Goal: Transaction & Acquisition: Obtain resource

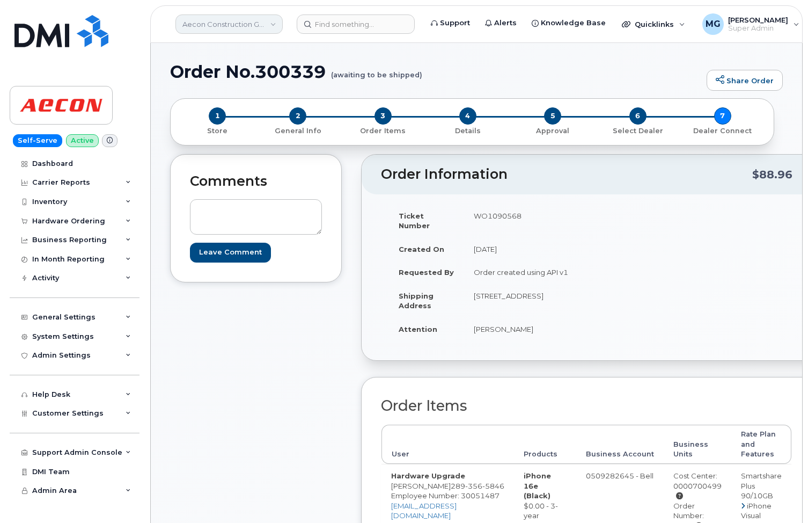
click at [216, 18] on link "Aecon Construction Group Inc" at bounding box center [229, 23] width 107 height 19
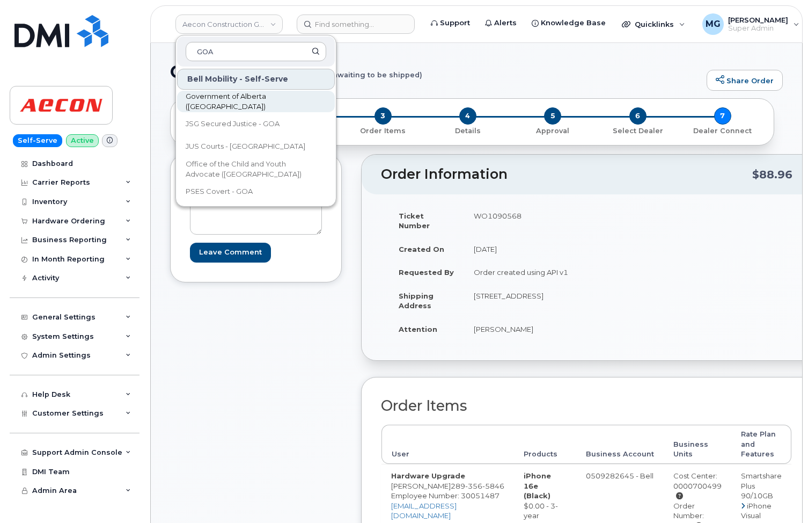
type input "GOA"
click at [204, 104] on span "Government of Alberta ([GEOGRAPHIC_DATA])" at bounding box center [247, 101] width 123 height 21
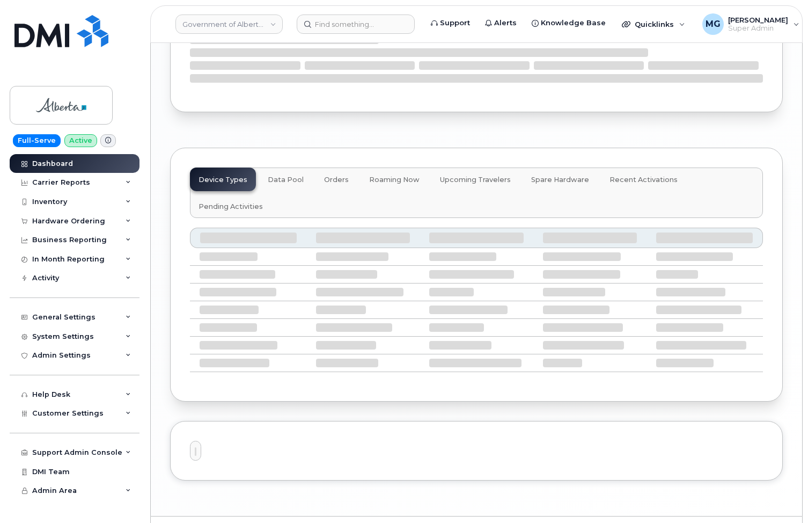
scroll to position [1263, 0]
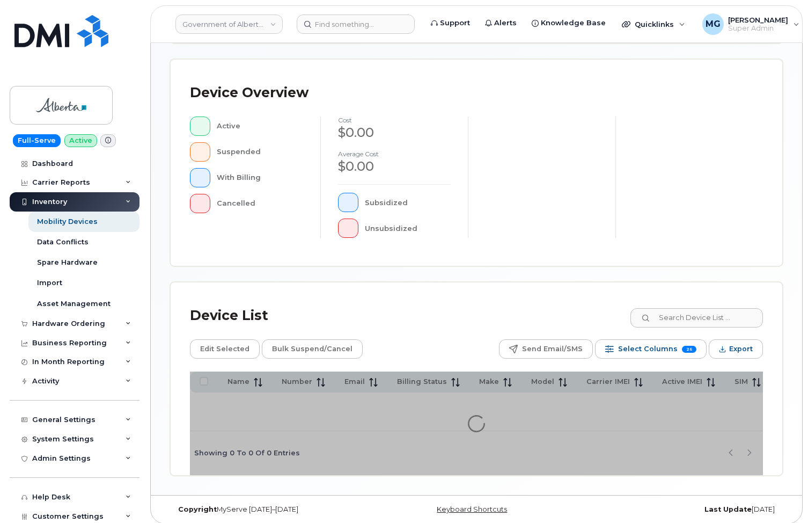
scroll to position [249, 0]
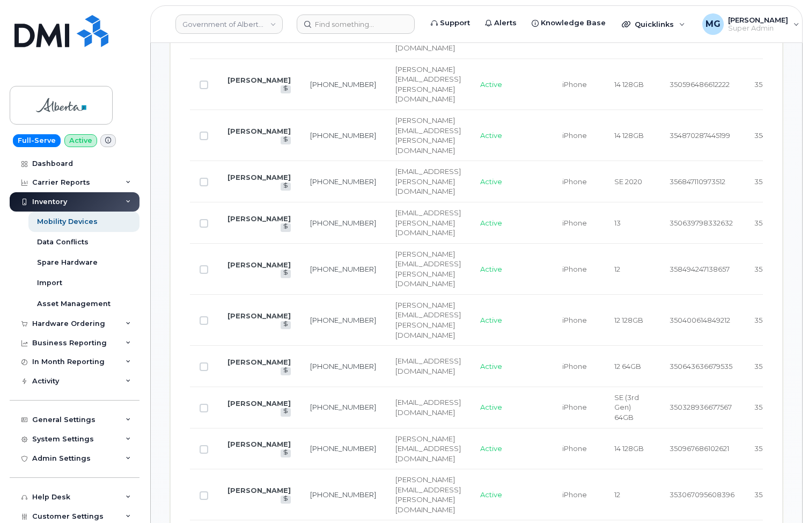
scroll to position [751, 0]
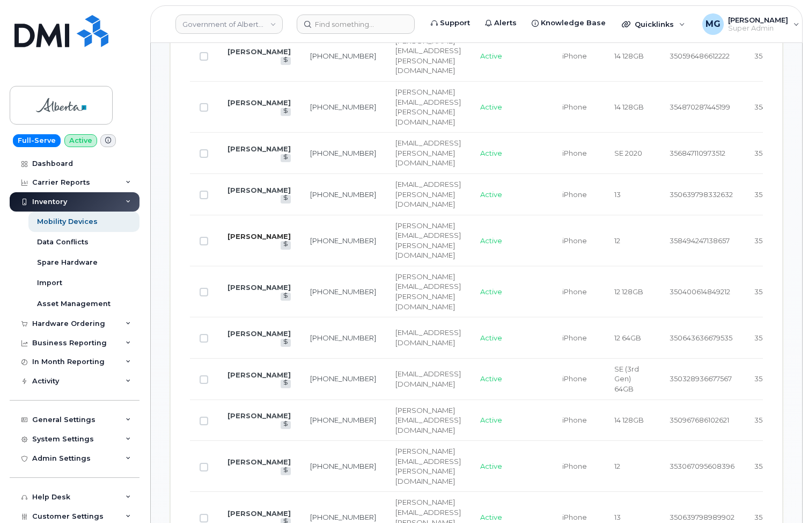
click at [246, 232] on link "Graham Tyler" at bounding box center [259, 236] width 63 height 9
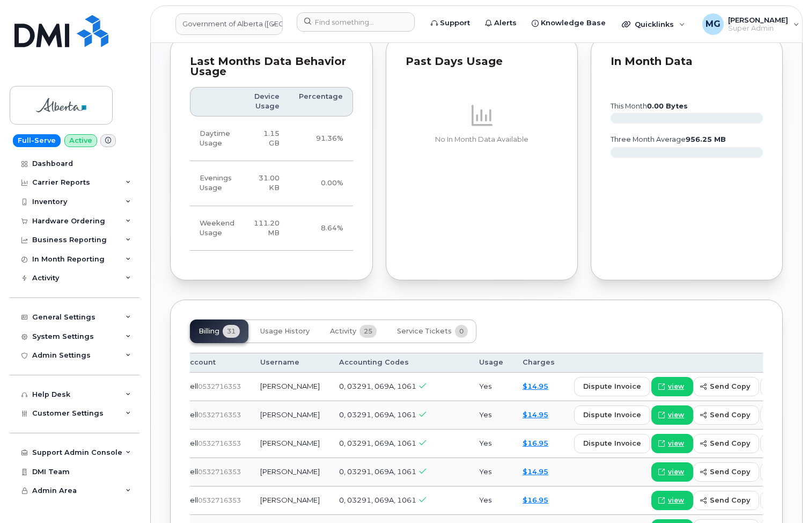
scroll to position [666, 0]
click at [347, 327] on span "Activity" at bounding box center [343, 331] width 26 height 9
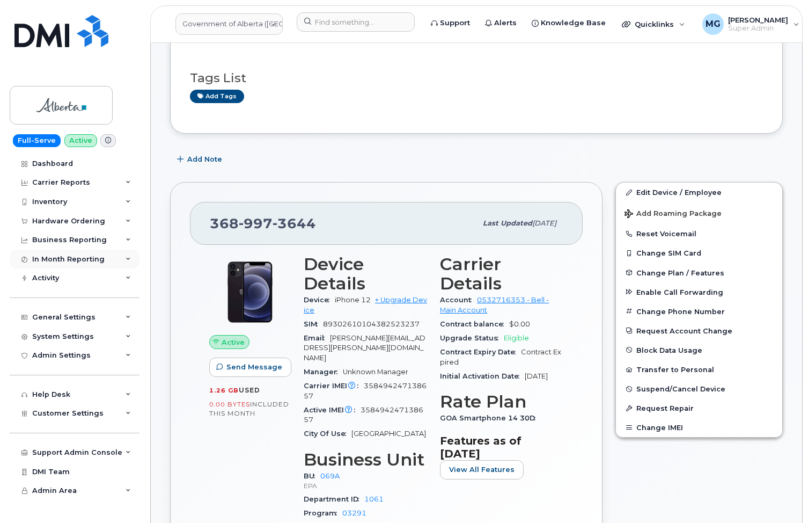
scroll to position [72, 0]
click at [220, 25] on link "Government of Alberta ([GEOGRAPHIC_DATA])" at bounding box center [229, 23] width 107 height 21
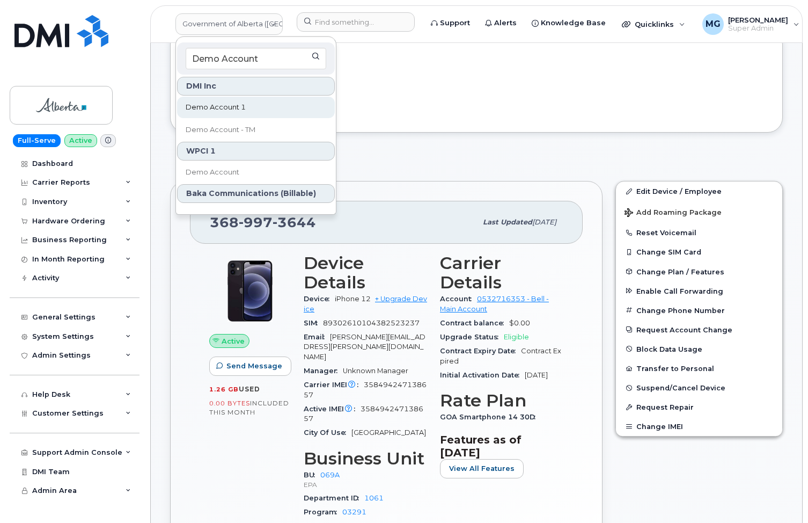
type input "Demo Account"
click at [204, 108] on span "Demo Account 1" at bounding box center [216, 107] width 60 height 11
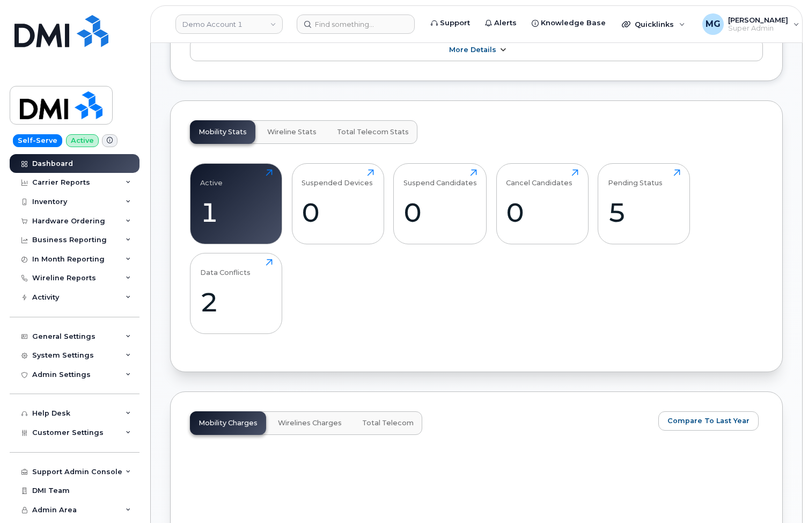
scroll to position [343, 0]
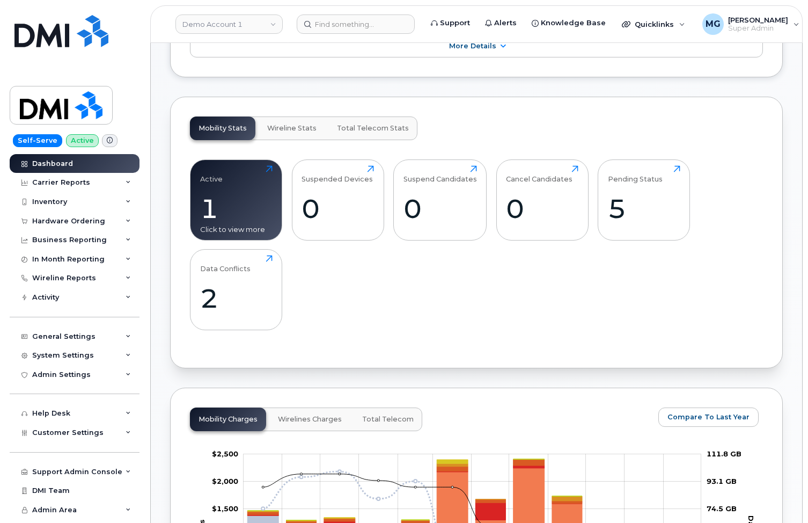
click at [210, 224] on div "Click to view more" at bounding box center [236, 229] width 72 height 10
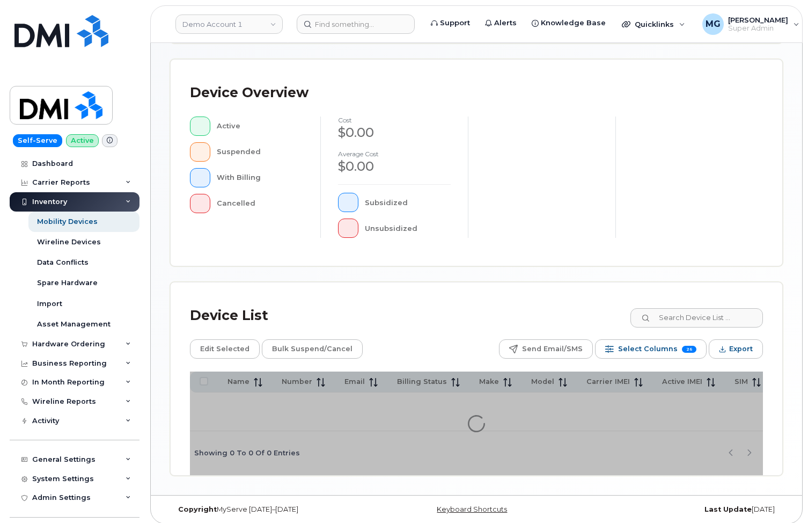
scroll to position [249, 0]
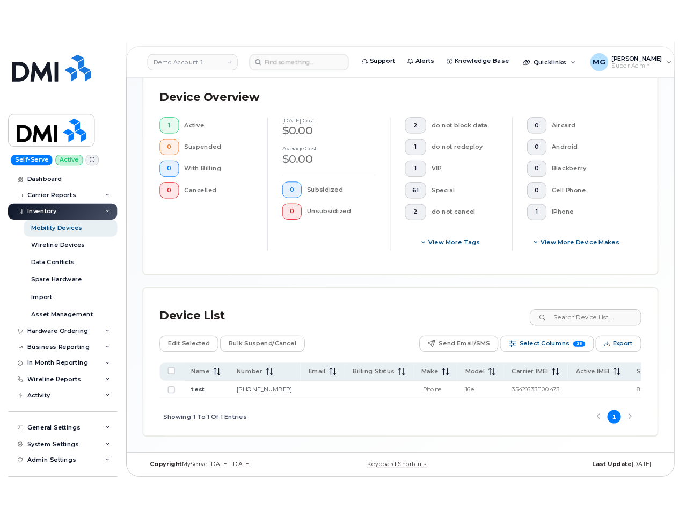
scroll to position [297, 0]
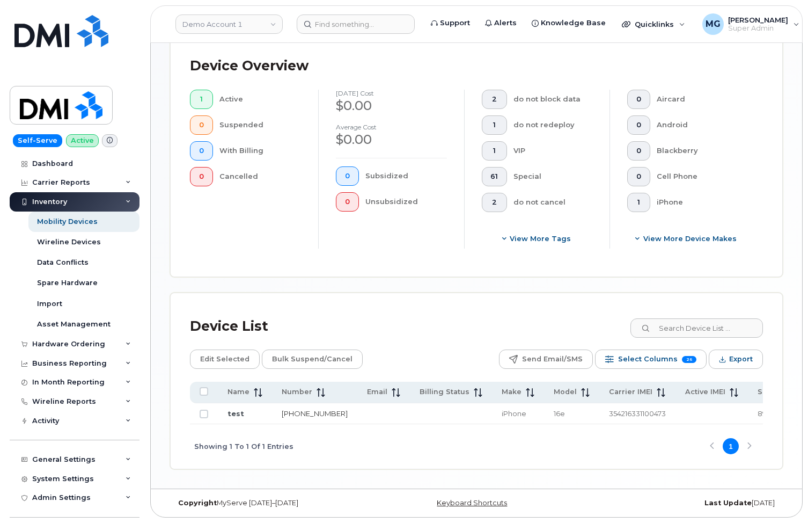
click at [290, 411] on link "513-462-1111" at bounding box center [315, 413] width 66 height 9
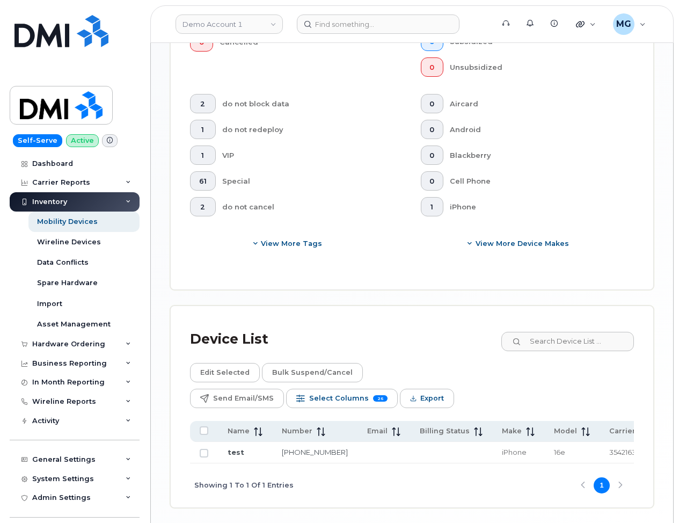
scroll to position [503, 0]
click at [295, 448] on link "513-462-1111" at bounding box center [315, 452] width 66 height 9
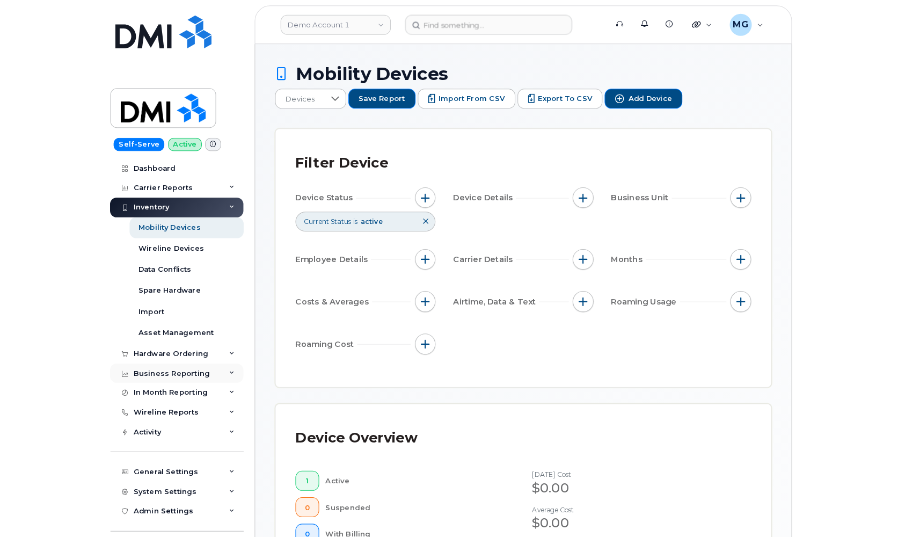
scroll to position [0, 0]
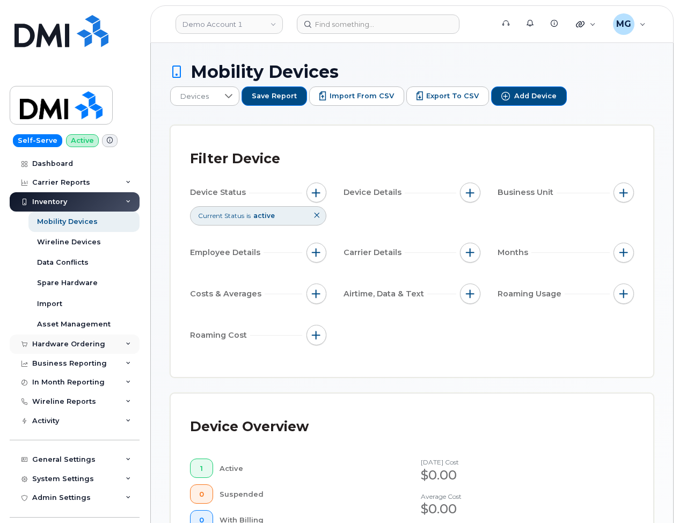
click at [87, 341] on div "Hardware Ordering" at bounding box center [68, 344] width 73 height 9
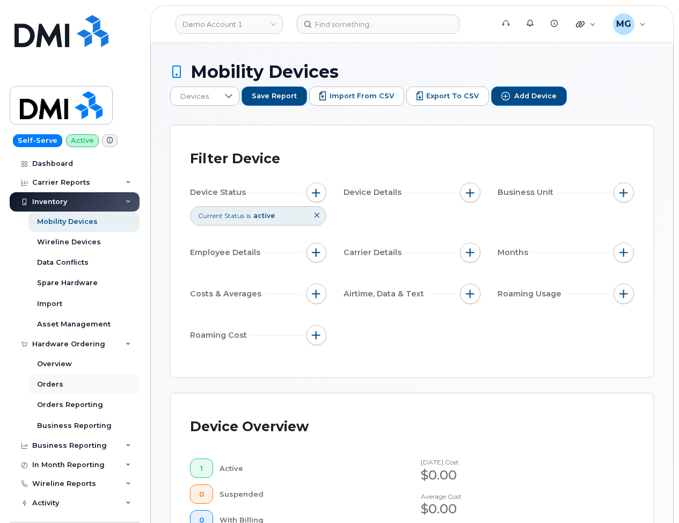
click at [61, 379] on div "Orders" at bounding box center [50, 384] width 26 height 10
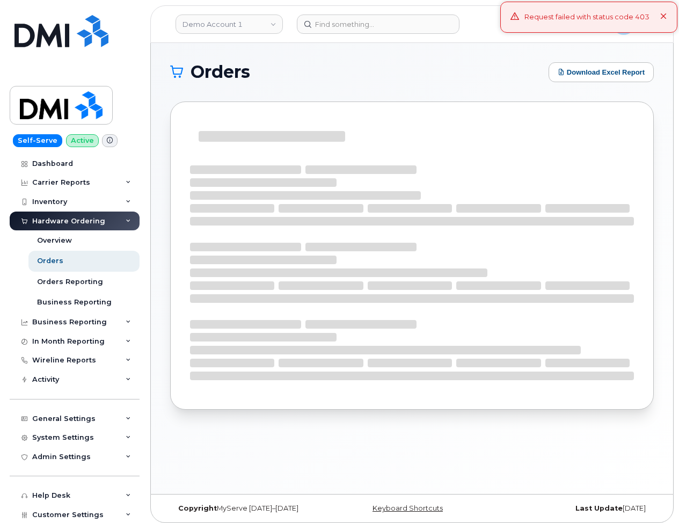
click at [664, 15] on icon at bounding box center [663, 16] width 7 height 7
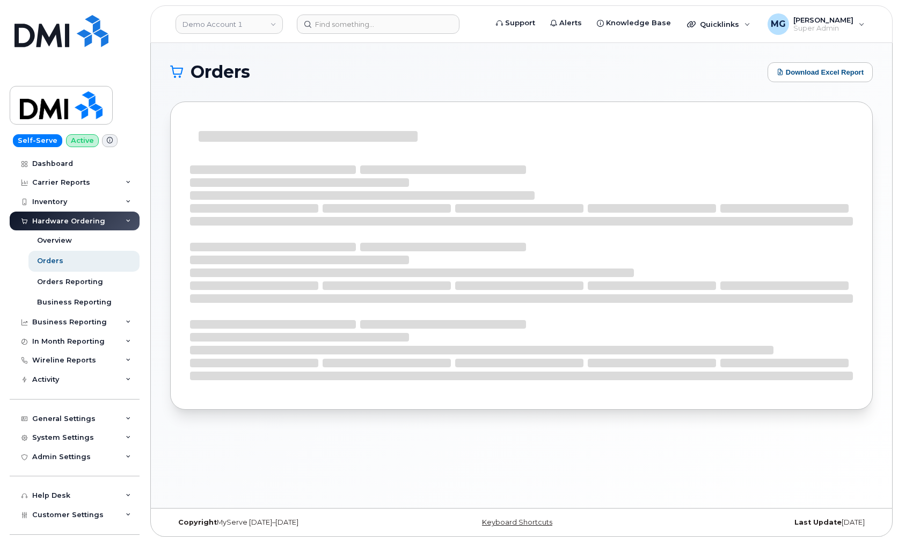
click at [61, 258] on div "Orders" at bounding box center [50, 261] width 26 height 10
click at [271, 23] on link "Demo Account 1" at bounding box center [229, 23] width 107 height 19
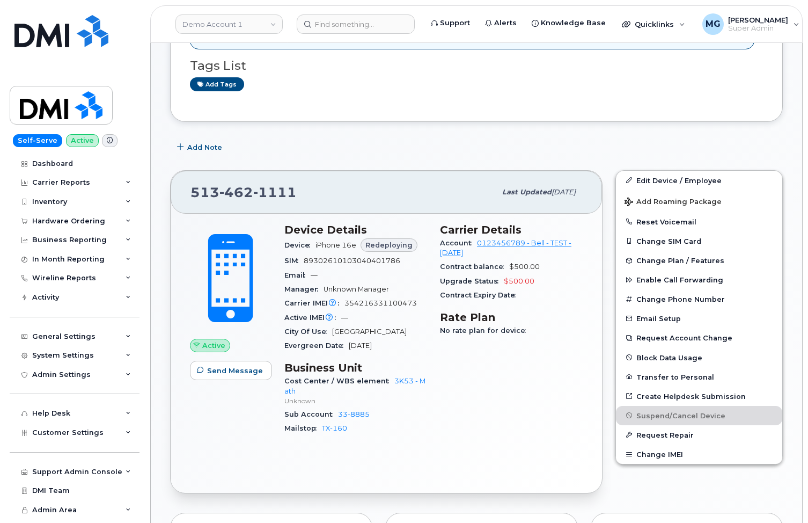
scroll to position [158, 0]
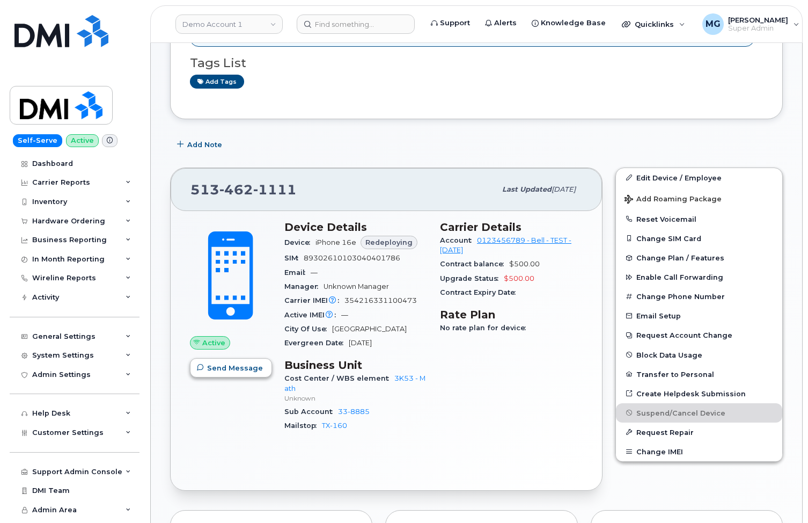
click at [223, 365] on span "Send Message" at bounding box center [235, 368] width 56 height 10
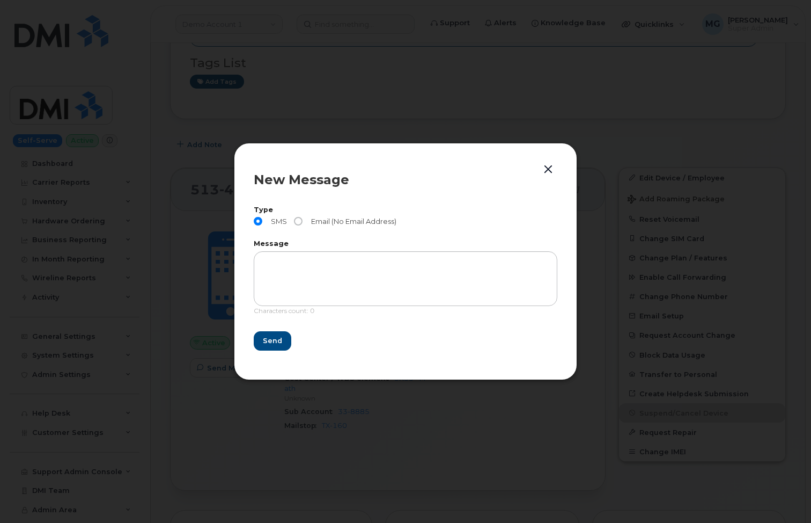
click at [549, 170] on button "button" at bounding box center [548, 169] width 16 height 15
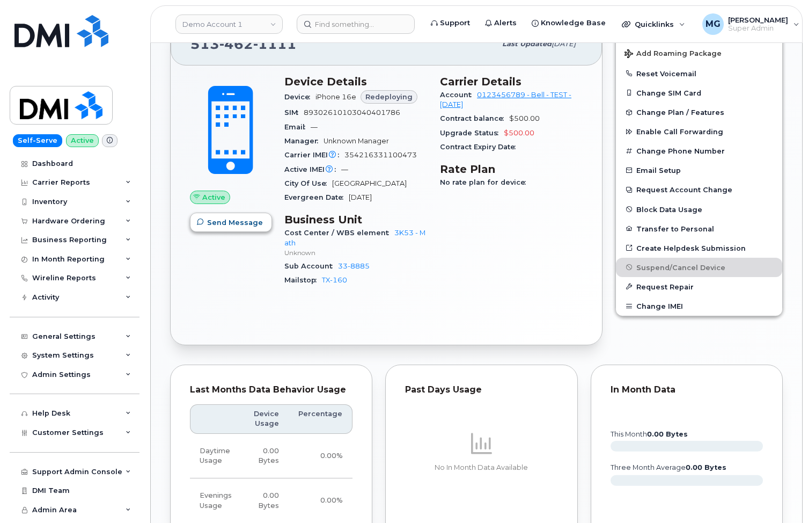
scroll to position [304, 0]
click at [224, 225] on button "Send Message" at bounding box center [231, 221] width 82 height 19
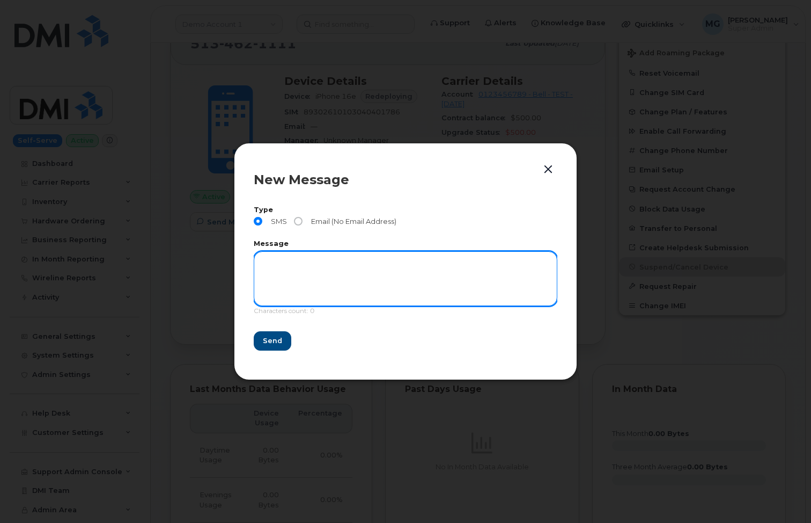
click at [305, 261] on textarea at bounding box center [406, 278] width 304 height 55
type textarea "Test Message sent"
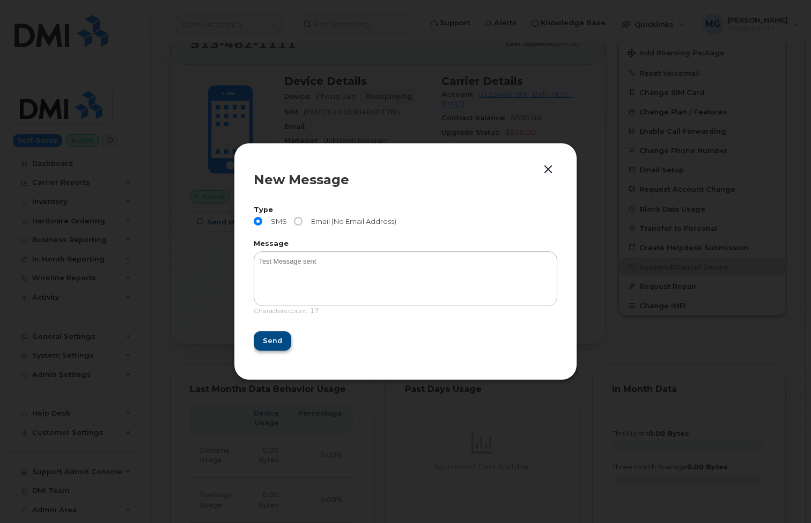
click at [275, 339] on span "Send" at bounding box center [272, 340] width 19 height 10
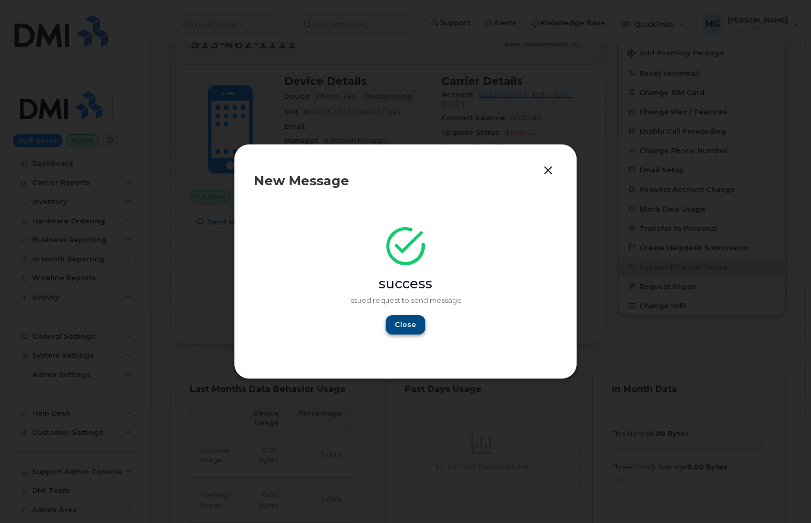
click at [403, 324] on span "Close" at bounding box center [405, 324] width 21 height 10
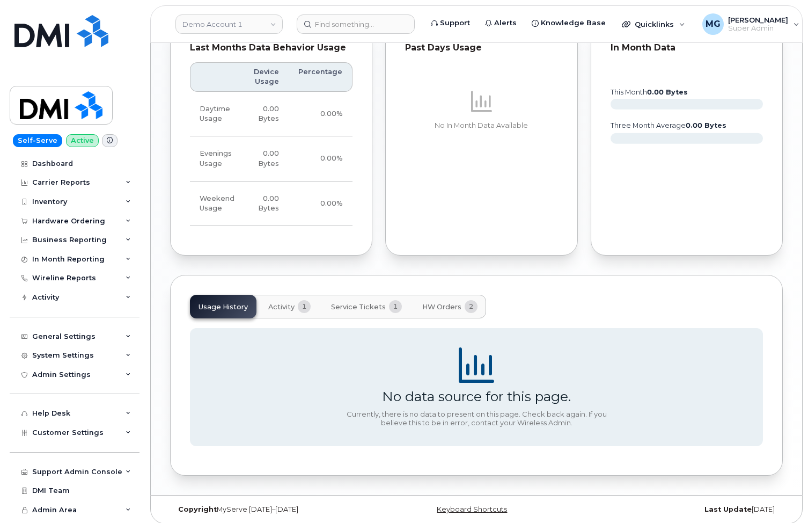
scroll to position [645, 0]
click at [287, 303] on span "Activity" at bounding box center [281, 307] width 26 height 9
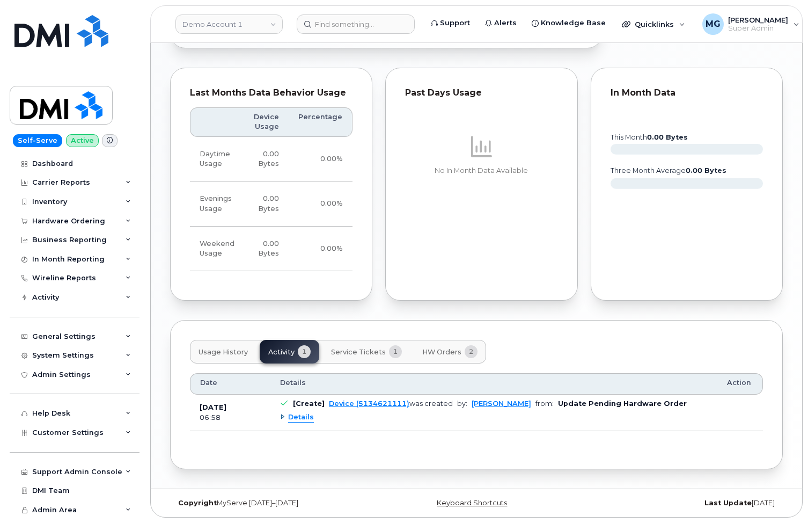
click at [357, 399] on link "Device (5134621111)" at bounding box center [369, 403] width 81 height 8
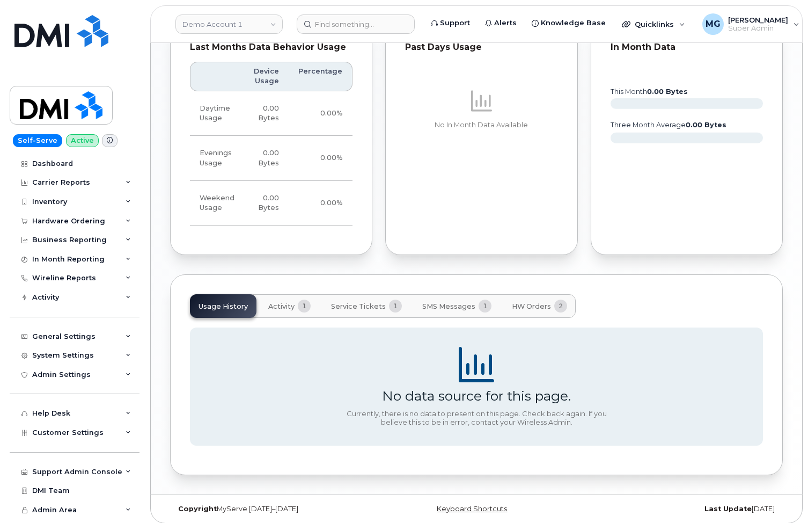
scroll to position [645, 0]
click at [438, 303] on span "SMS Messages" at bounding box center [448, 307] width 53 height 9
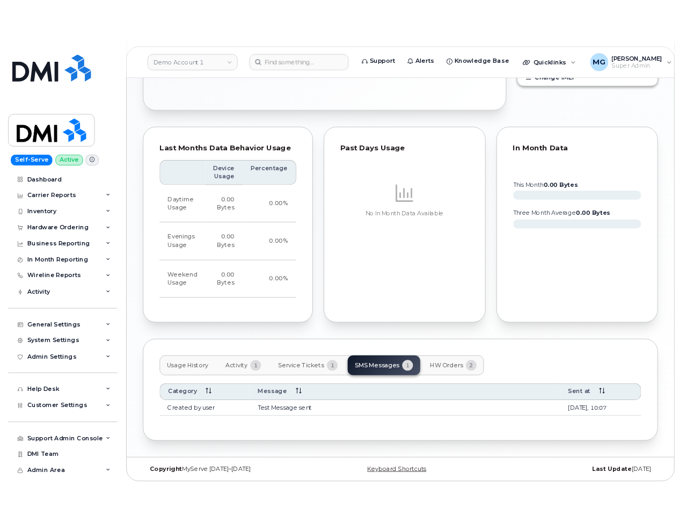
scroll to position [566, 0]
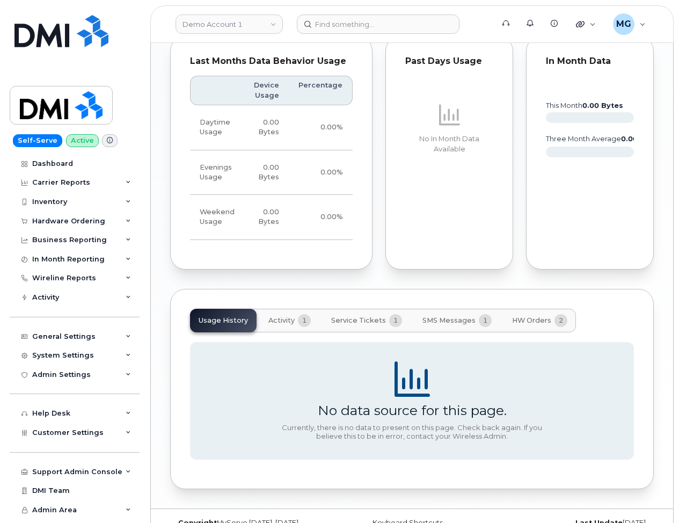
scroll to position [735, 0]
click at [443, 317] on span "SMS Messages" at bounding box center [448, 321] width 53 height 9
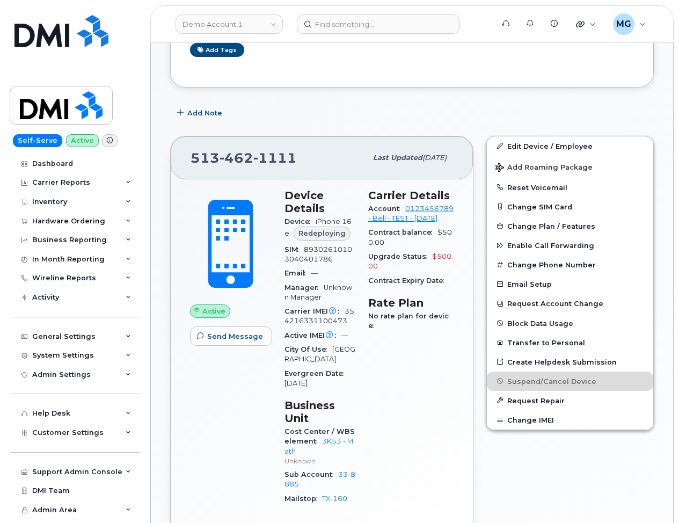
scroll to position [189, 0]
click at [241, 153] on span "462" at bounding box center [237, 158] width 34 height 16
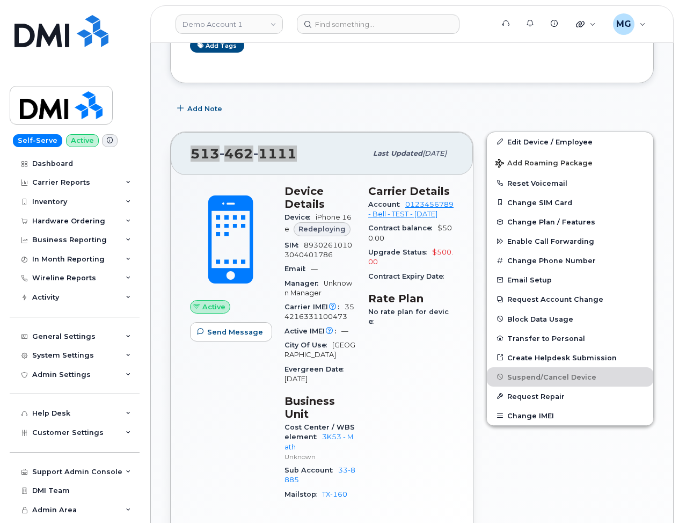
scroll to position [135, 0]
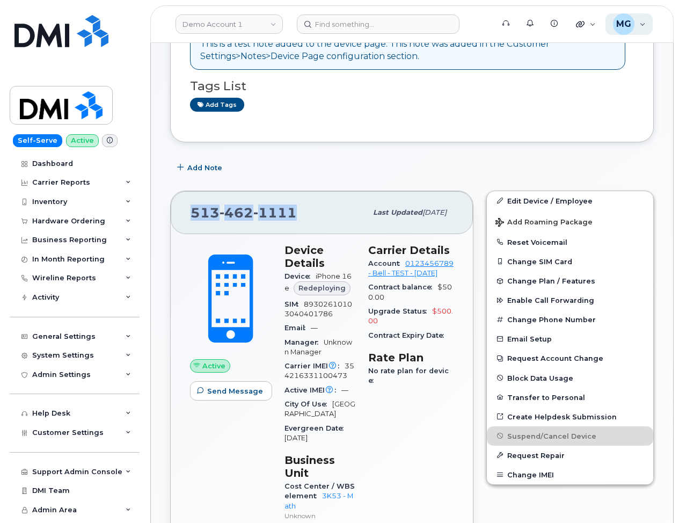
click at [642, 24] on div "MG [PERSON_NAME] Super Admin" at bounding box center [629, 23] width 48 height 21
click at [641, 24] on div "MG [PERSON_NAME] Super Admin" at bounding box center [629, 23] width 48 height 21
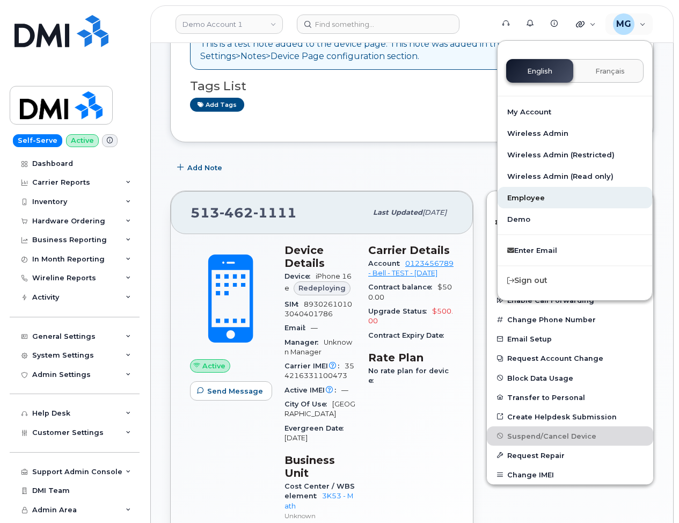
click at [517, 200] on link "Employee" at bounding box center [575, 197] width 155 height 21
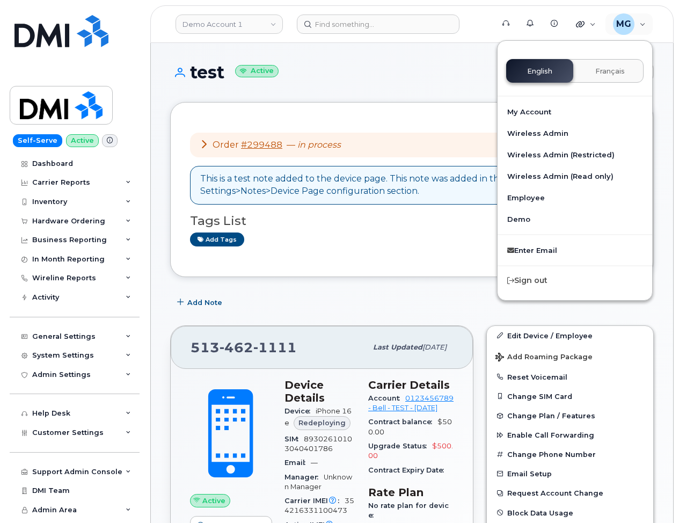
scroll to position [0, 0]
click at [275, 20] on link "Demo Account 1" at bounding box center [229, 23] width 107 height 19
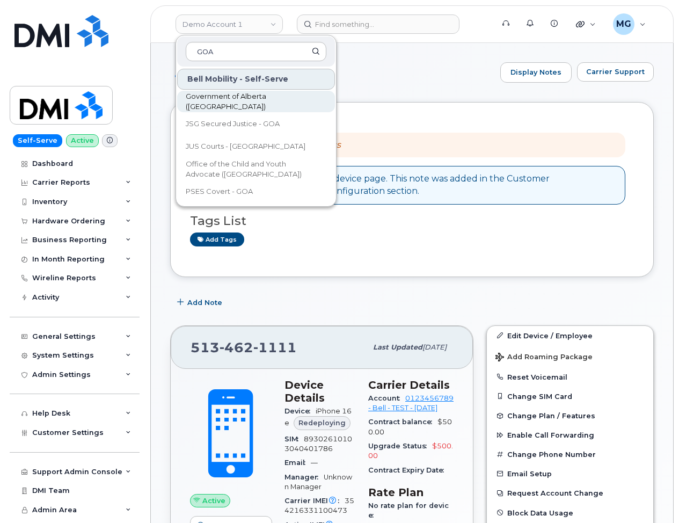
type input "GOA"
click at [236, 99] on span "Government of Alberta ([GEOGRAPHIC_DATA])" at bounding box center [247, 101] width 123 height 21
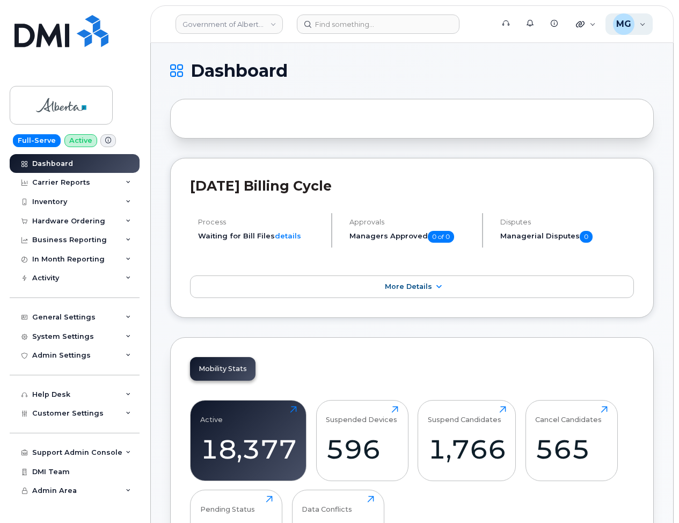
click at [642, 26] on div "MG [PERSON_NAME] Super Admin" at bounding box center [629, 23] width 48 height 21
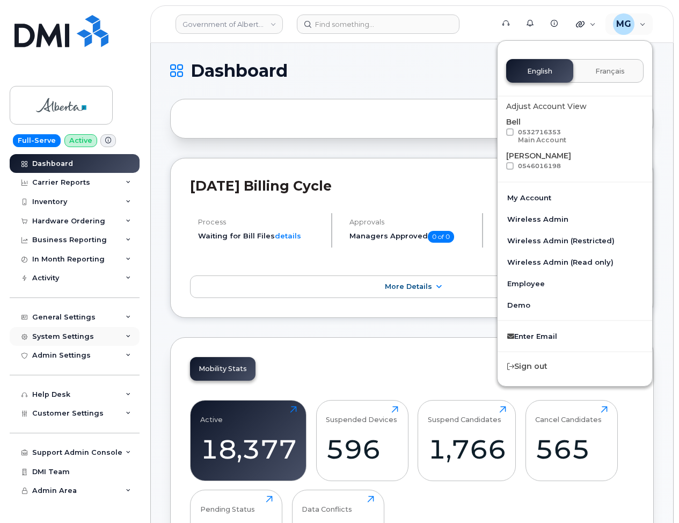
click at [57, 332] on div "System Settings" at bounding box center [63, 336] width 62 height 9
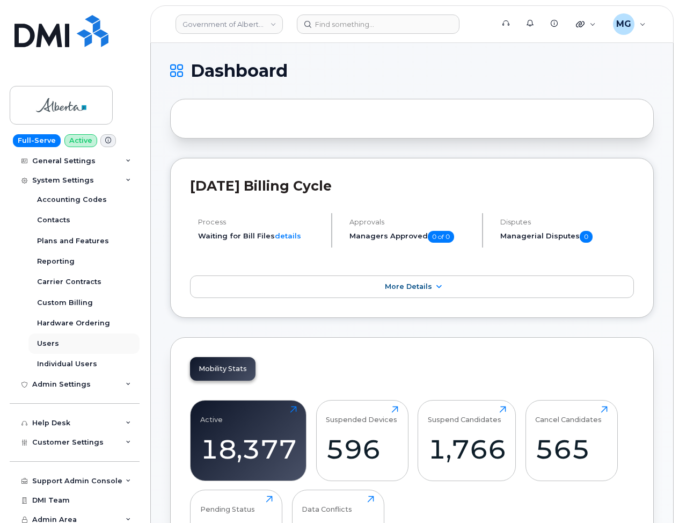
scroll to position [156, 0]
click at [46, 339] on div "Users" at bounding box center [48, 344] width 22 height 10
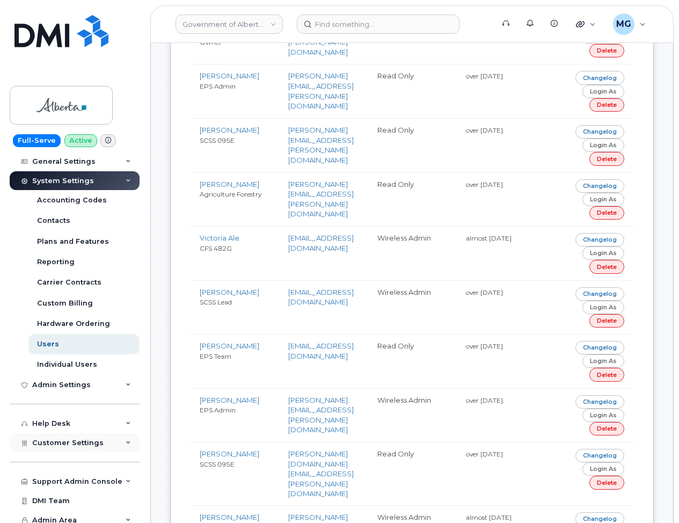
scroll to position [1849, 0]
click at [59, 438] on span "Customer Settings" at bounding box center [67, 442] width 71 height 8
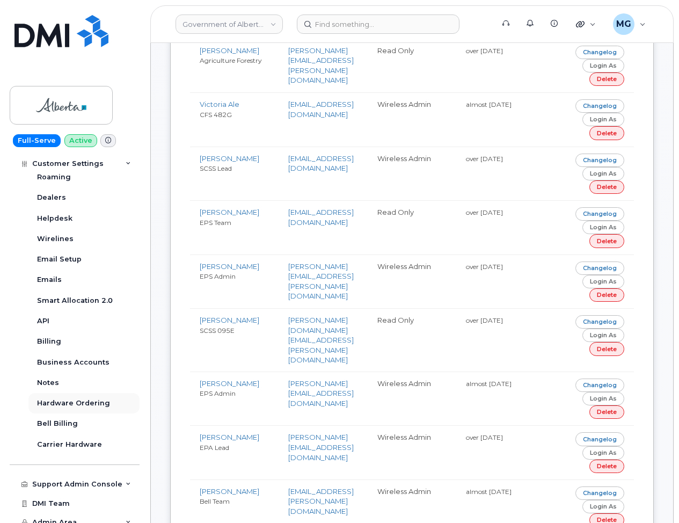
scroll to position [1988, 0]
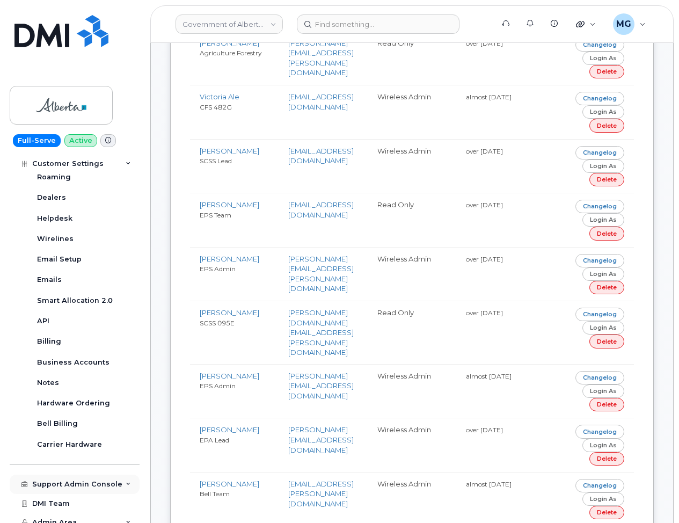
click at [75, 480] on div "Support Admin Console" at bounding box center [77, 484] width 90 height 9
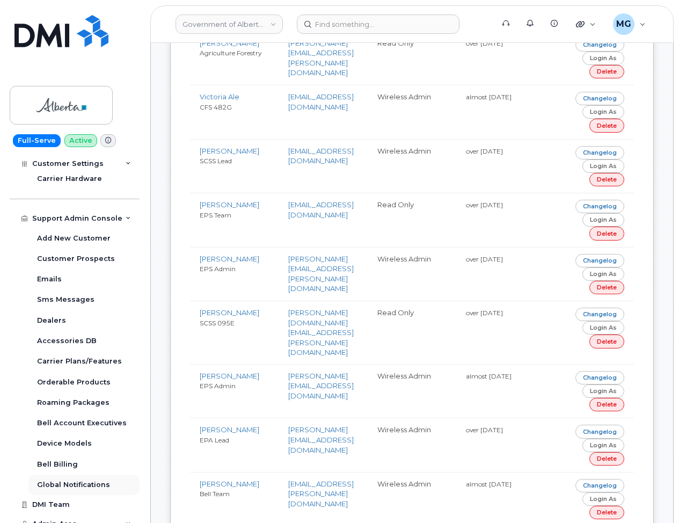
scroll to position [747, 0]
click at [59, 520] on span "Admin Area" at bounding box center [54, 524] width 45 height 8
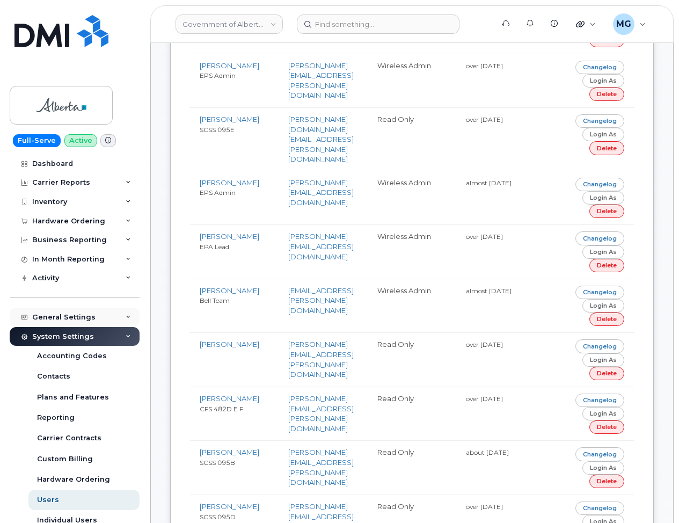
scroll to position [0, 0]
click at [60, 180] on div "Carrier Reports" at bounding box center [61, 182] width 58 height 9
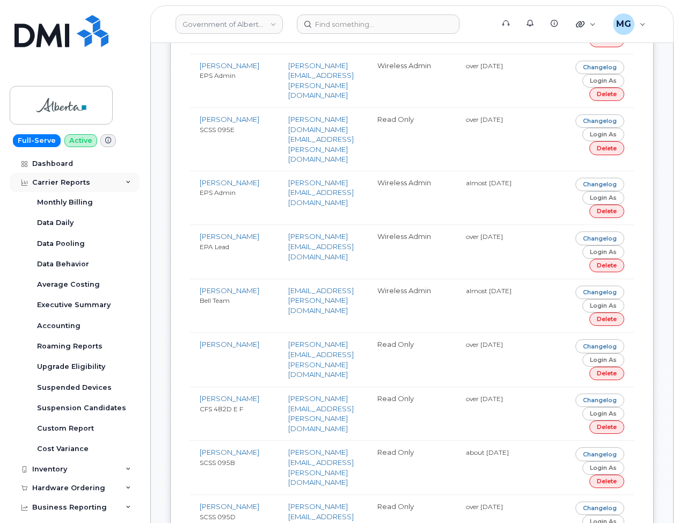
click at [60, 180] on div "Carrier Reports" at bounding box center [61, 182] width 58 height 9
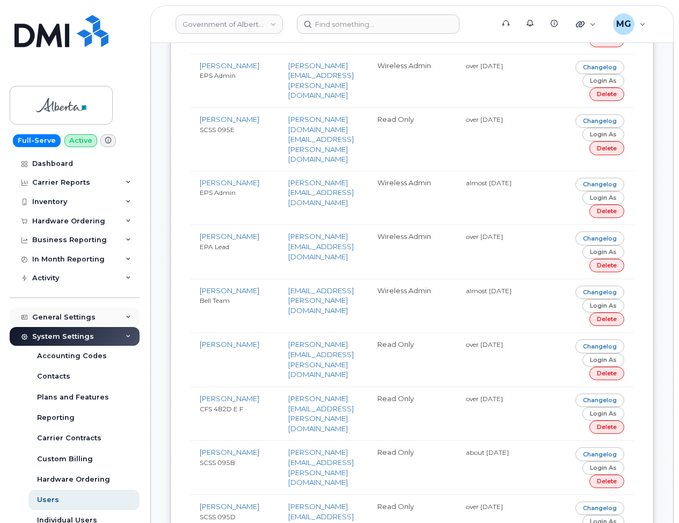
click at [66, 314] on div "General Settings" at bounding box center [63, 317] width 63 height 9
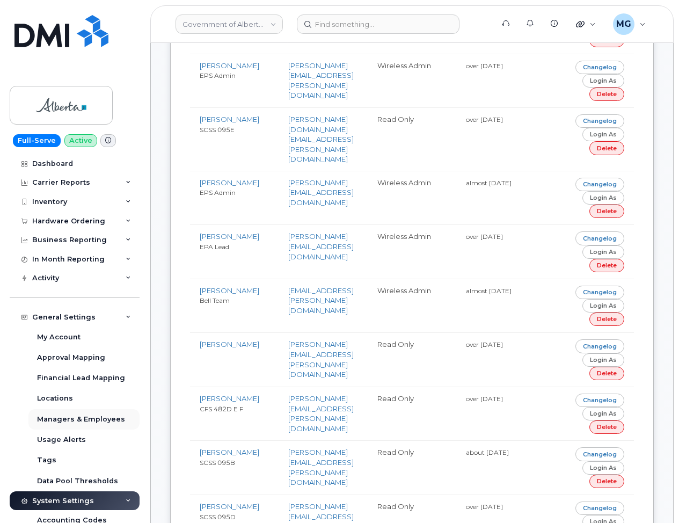
click at [72, 414] on div "Managers & Employees" at bounding box center [81, 419] width 88 height 10
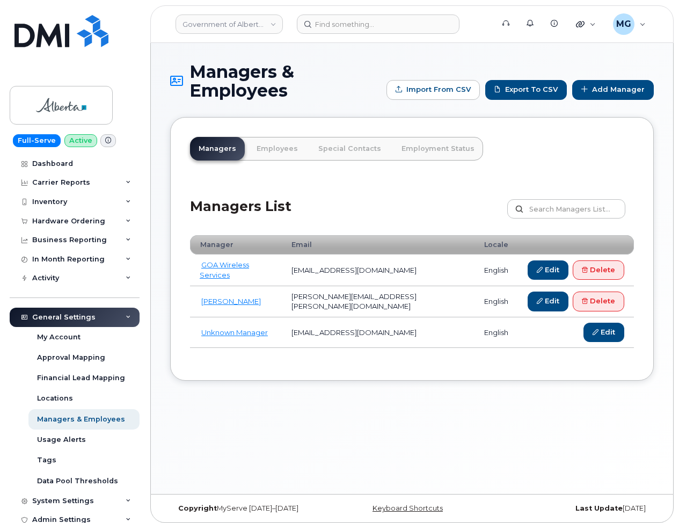
click at [260, 147] on link "Employees" at bounding box center [277, 149] width 59 height 24
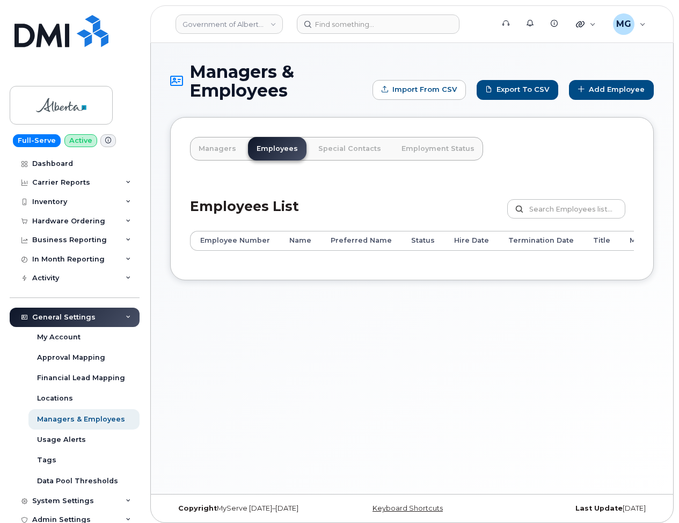
click at [218, 148] on link "Managers" at bounding box center [217, 149] width 55 height 24
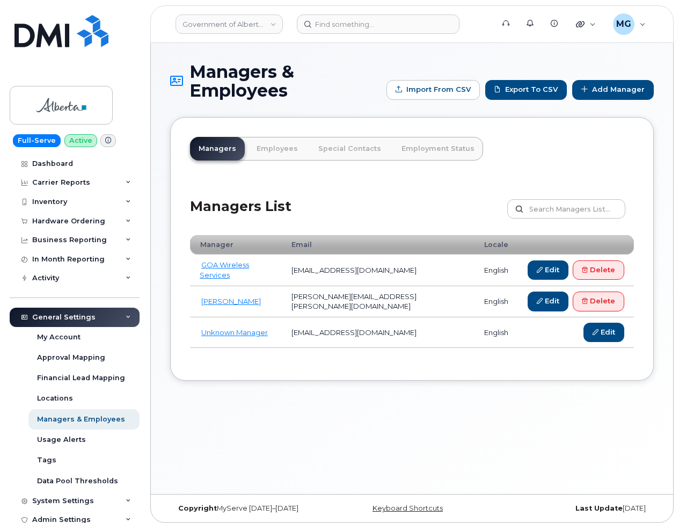
click at [280, 150] on link "Employees" at bounding box center [277, 149] width 59 height 24
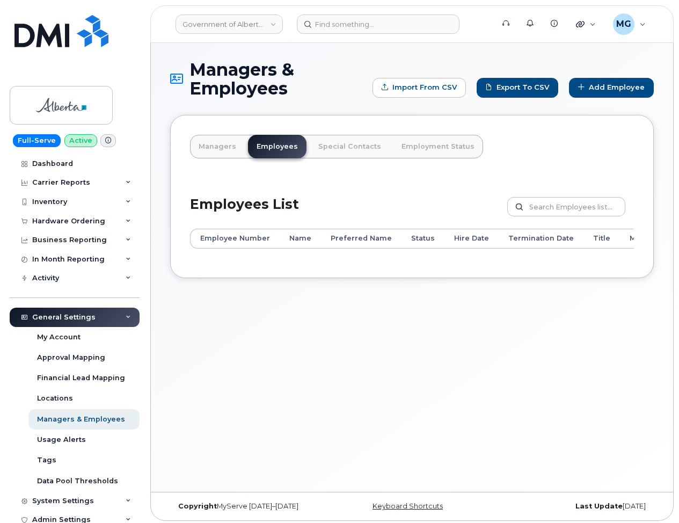
scroll to position [2, 0]
click at [243, 24] on link "Government of Alberta ([GEOGRAPHIC_DATA])" at bounding box center [229, 23] width 107 height 19
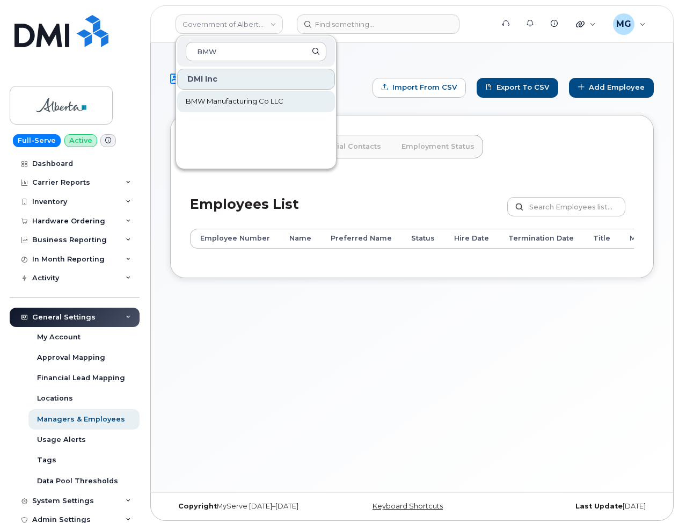
type input "BMW"
click at [230, 99] on span "BMW Manufacturing Co LLC" at bounding box center [235, 101] width 98 height 11
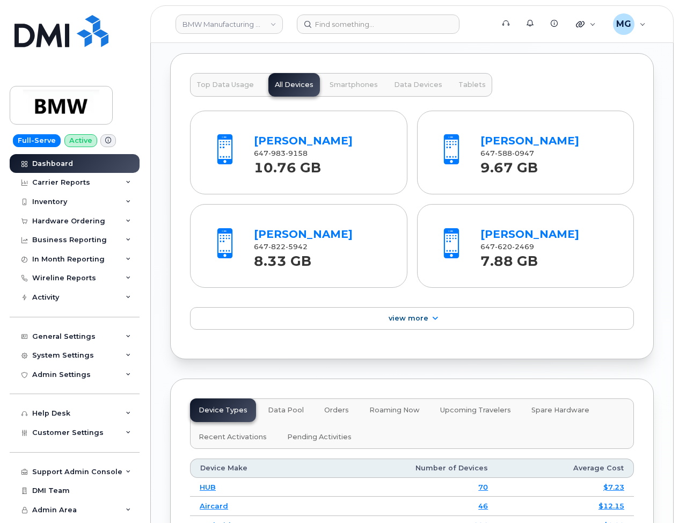
scroll to position [1339, 0]
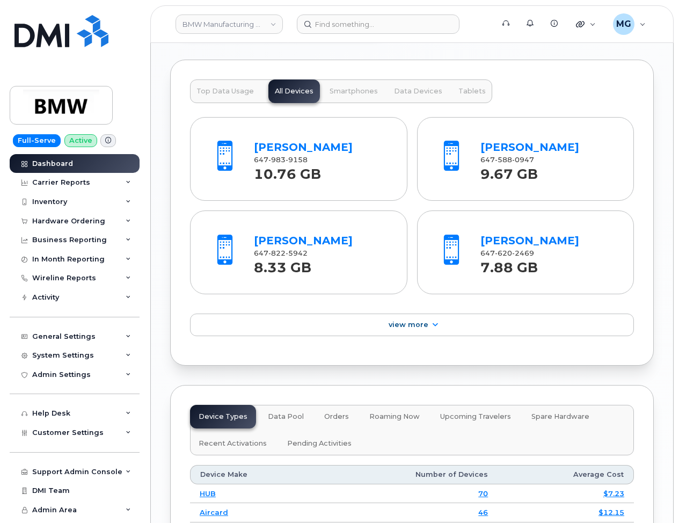
click at [365, 95] on span "Smartphones" at bounding box center [354, 91] width 48 height 9
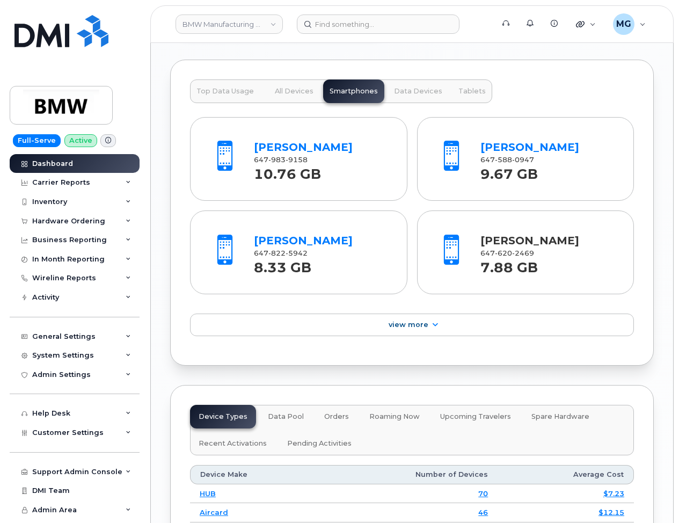
click at [503, 246] on link "[PERSON_NAME]" at bounding box center [529, 240] width 99 height 13
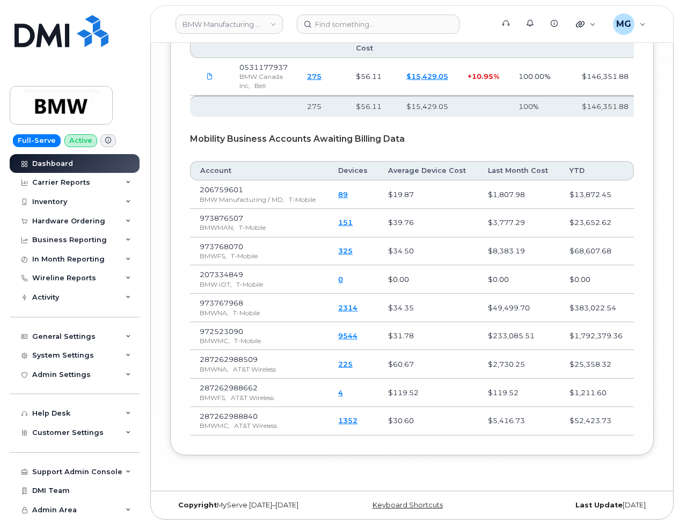
scroll to position [2104, 0]
click at [74, 219] on div "Hardware Ordering" at bounding box center [68, 221] width 73 height 9
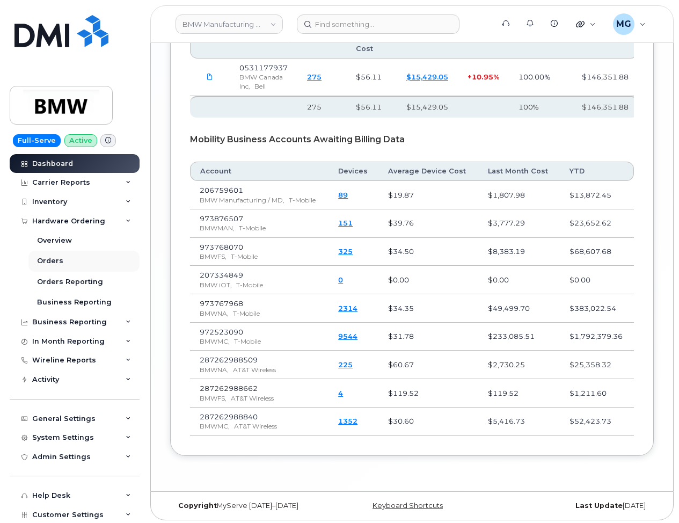
click at [54, 259] on div "Orders" at bounding box center [50, 261] width 26 height 10
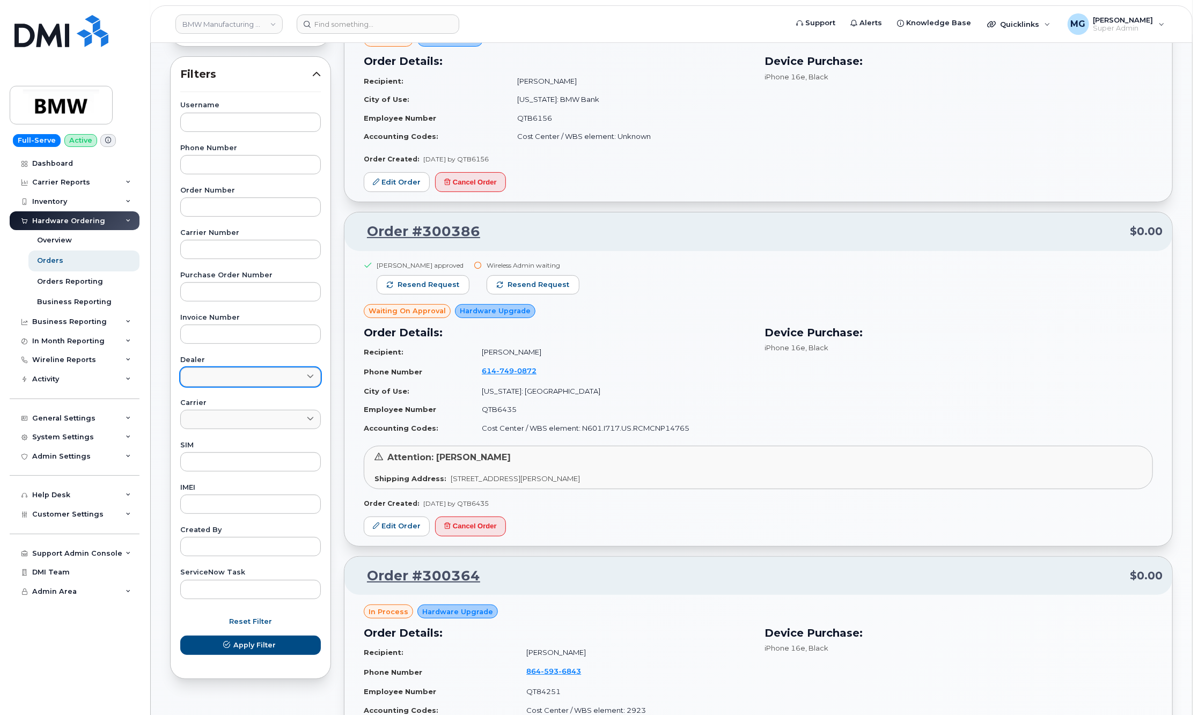
scroll to position [166, 0]
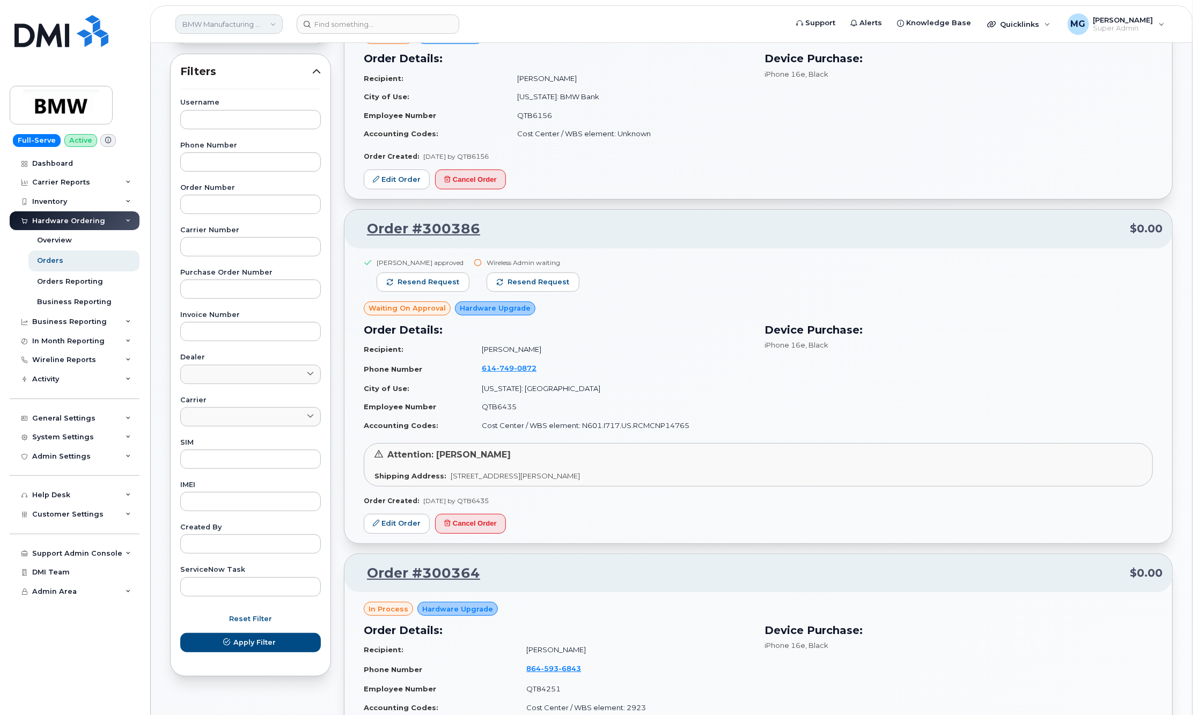
click at [258, 23] on link "BMW Manufacturing Co LLC" at bounding box center [229, 23] width 107 height 19
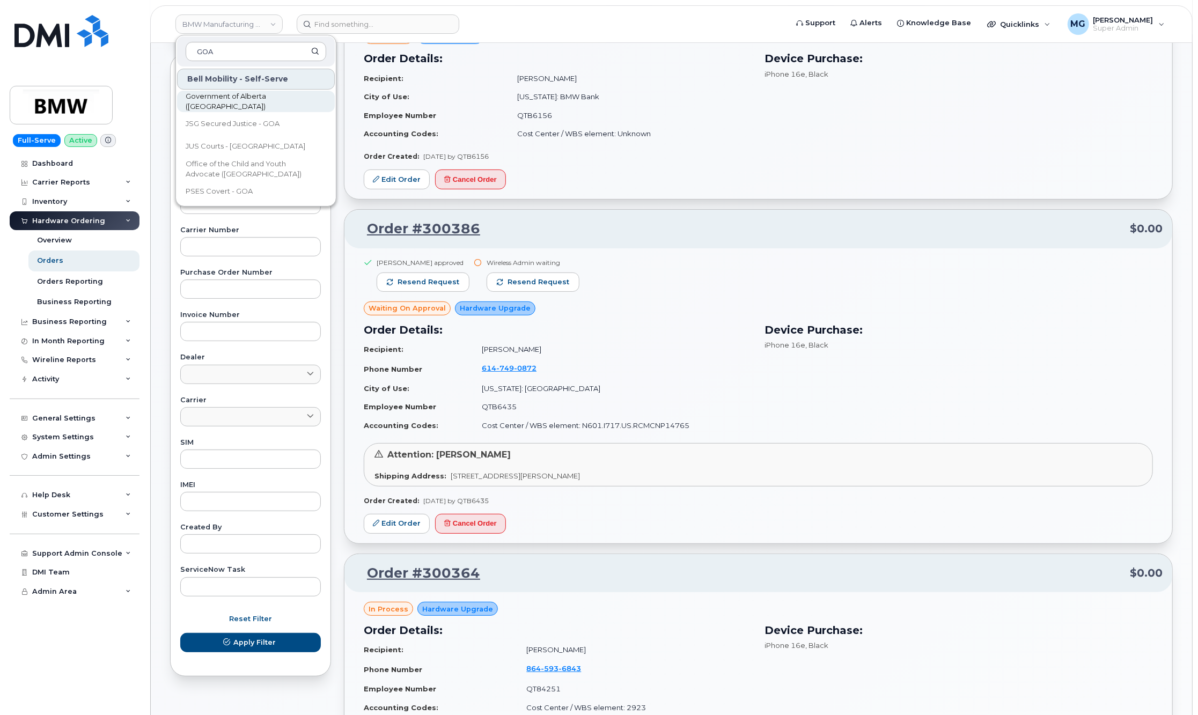
type input "GOA"
click at [242, 103] on span "Government of Alberta (GOA)" at bounding box center [247, 101] width 123 height 21
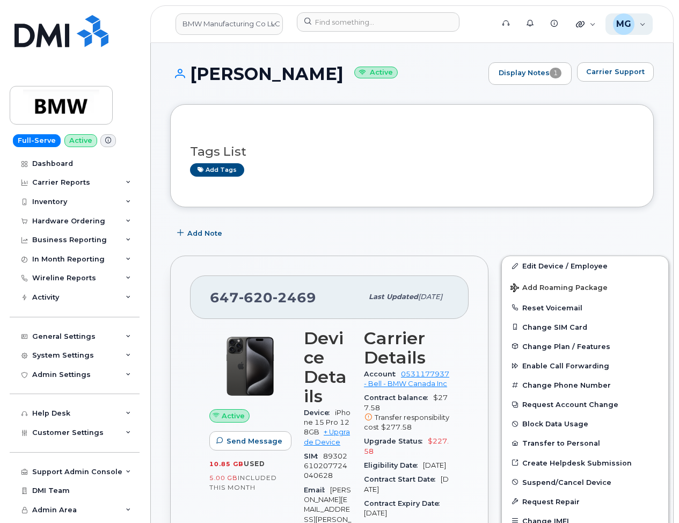
click at [642, 25] on div "MG [PERSON_NAME] Super Admin" at bounding box center [629, 23] width 48 height 21
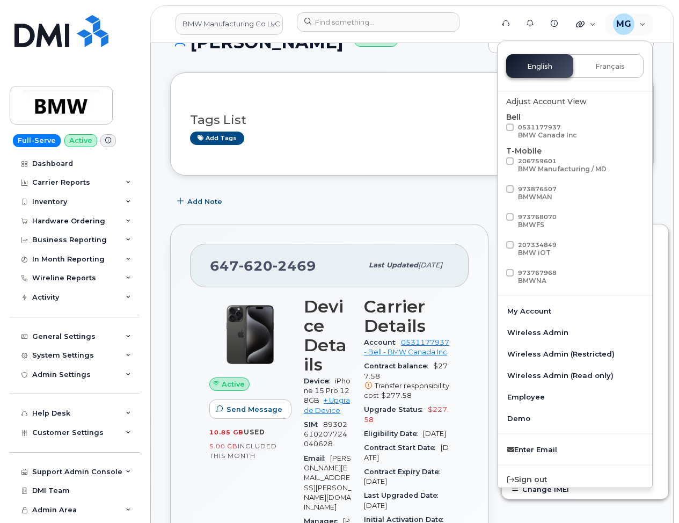
scroll to position [37, 0]
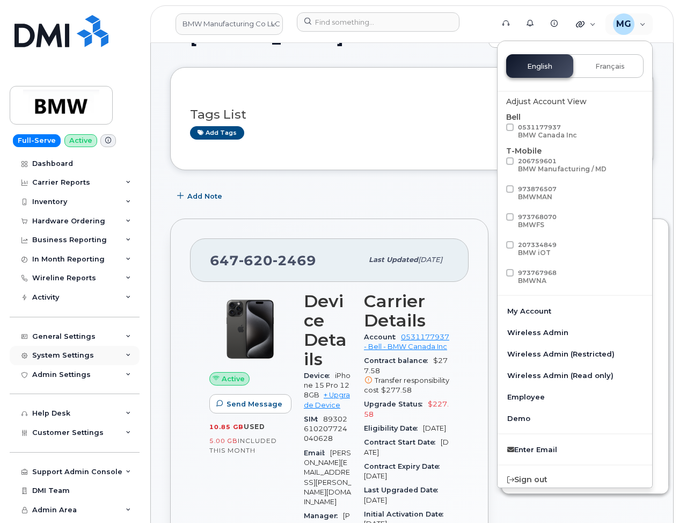
click at [54, 351] on div "System Settings" at bounding box center [63, 355] width 62 height 9
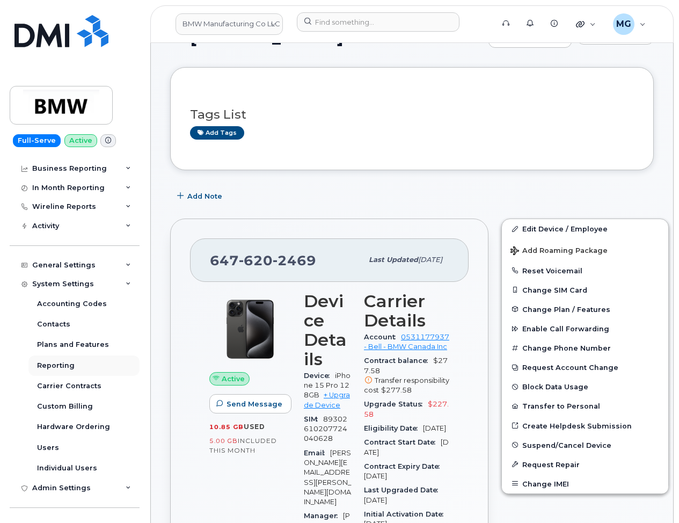
scroll to position [83, 0]
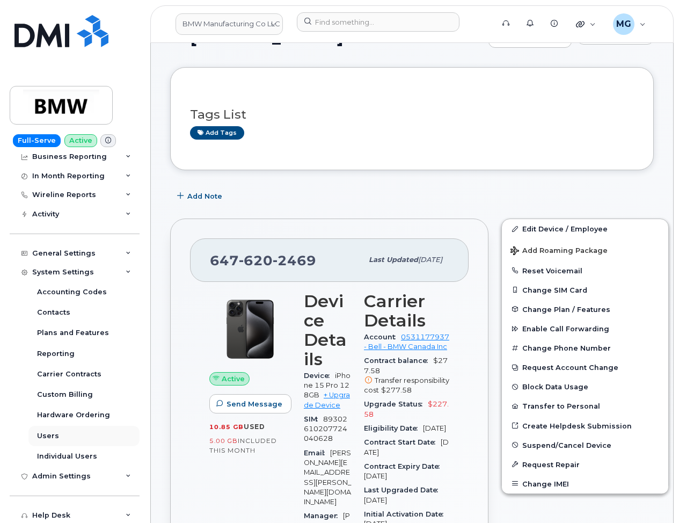
click at [55, 431] on div "Users" at bounding box center [48, 436] width 22 height 10
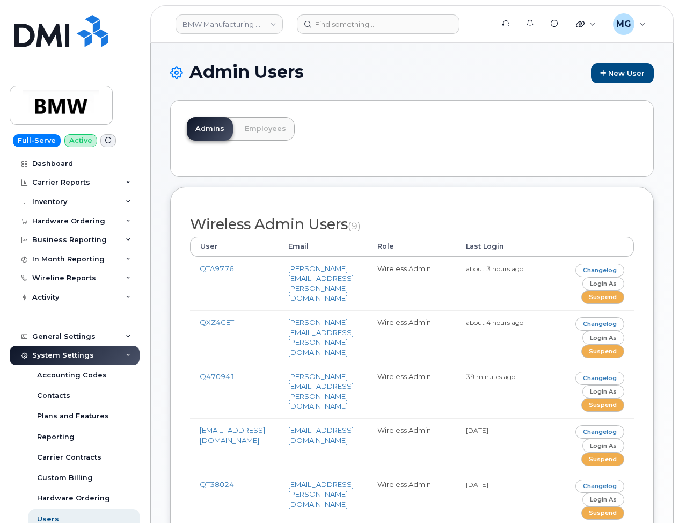
click at [260, 130] on link "Employees" at bounding box center [265, 129] width 59 height 24
click at [257, 128] on link "Employees" at bounding box center [265, 129] width 59 height 24
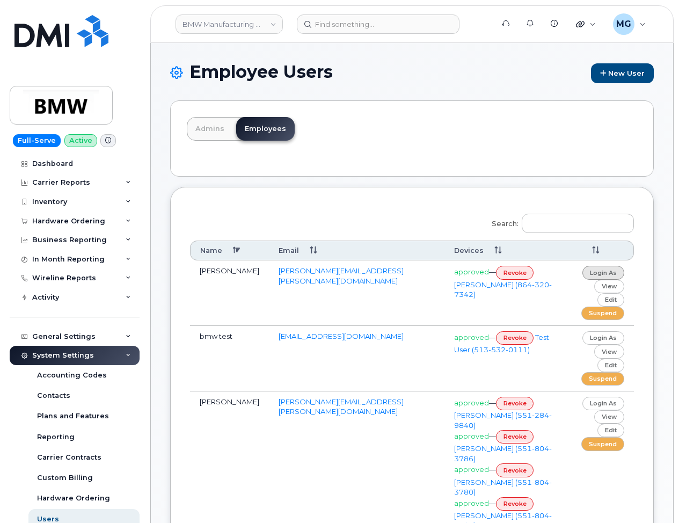
click at [598, 269] on link "login as" at bounding box center [603, 272] width 42 height 13
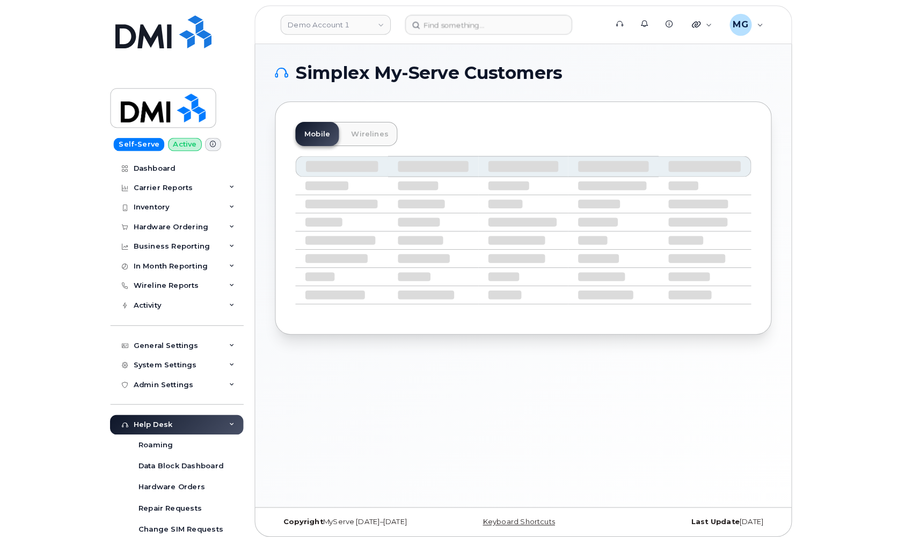
scroll to position [0, 1]
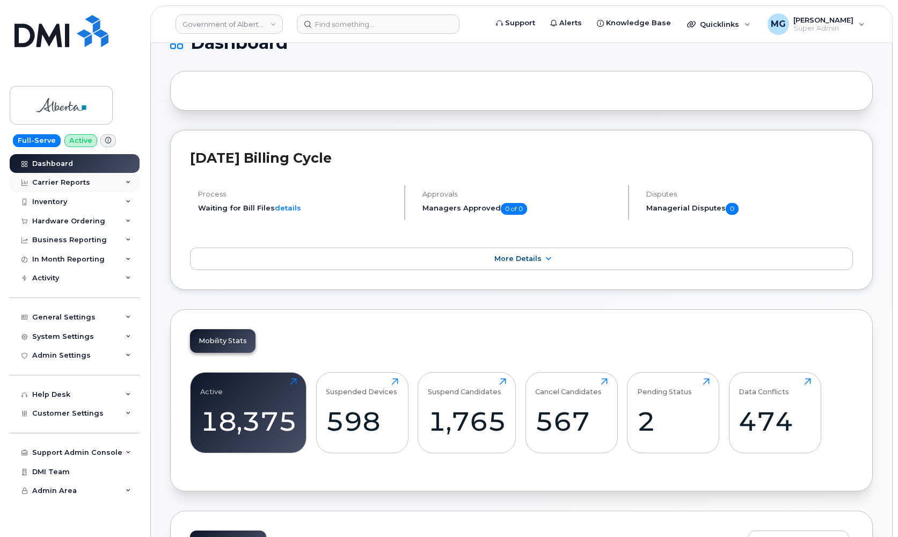
scroll to position [28, 1]
click at [62, 182] on div "Carrier Reports" at bounding box center [61, 182] width 58 height 9
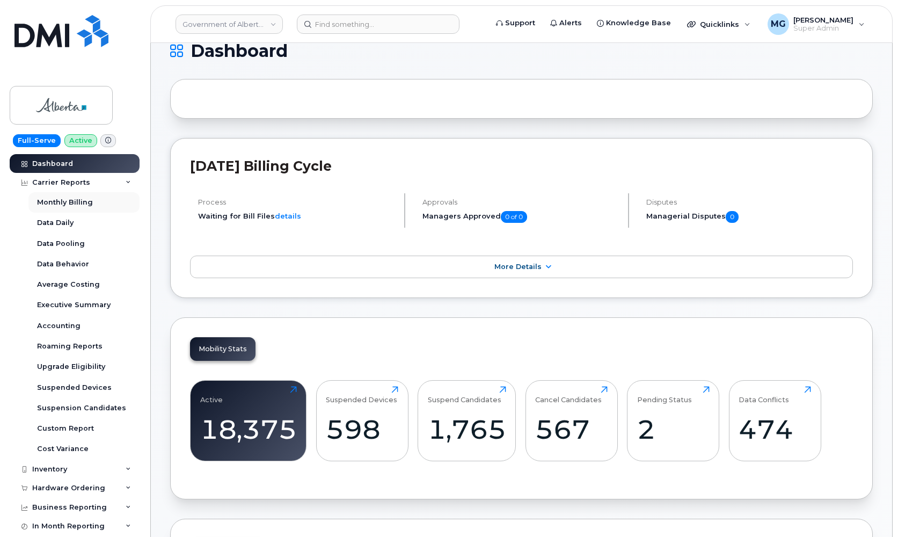
scroll to position [18, 0]
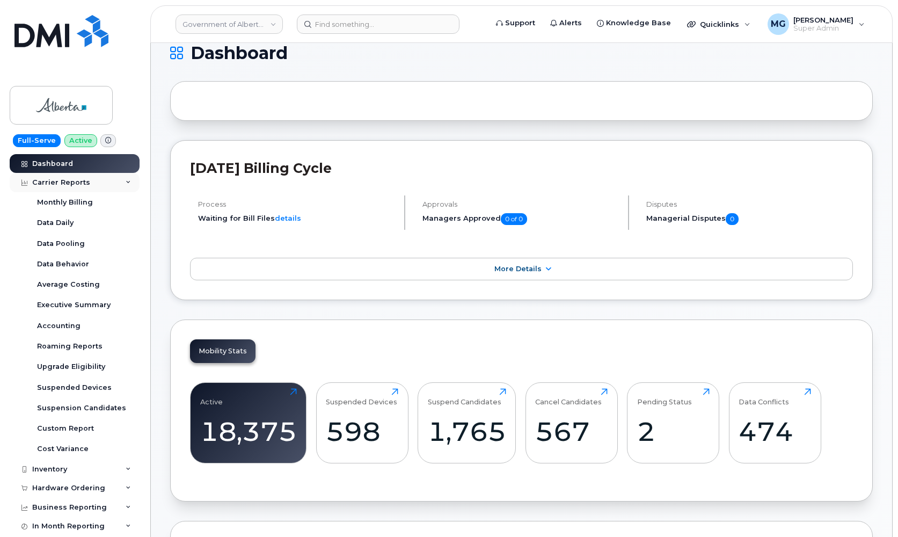
click at [72, 179] on div "Carrier Reports" at bounding box center [61, 182] width 58 height 9
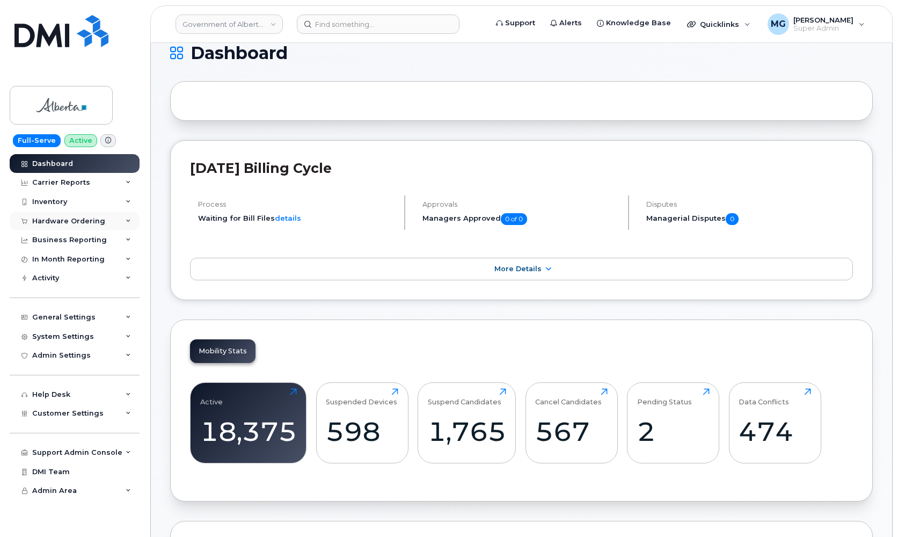
click at [66, 217] on div "Hardware Ordering" at bounding box center [68, 221] width 73 height 9
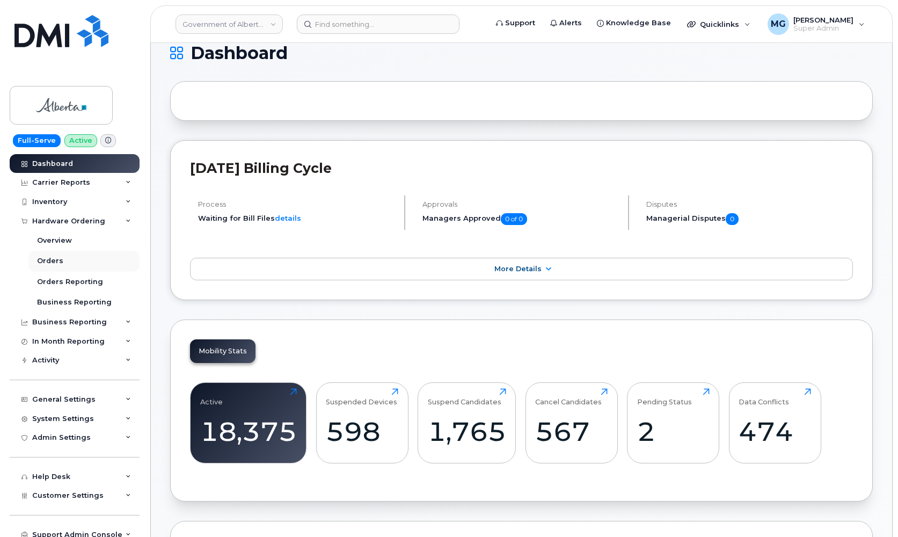
click at [58, 258] on div "Orders" at bounding box center [50, 261] width 26 height 10
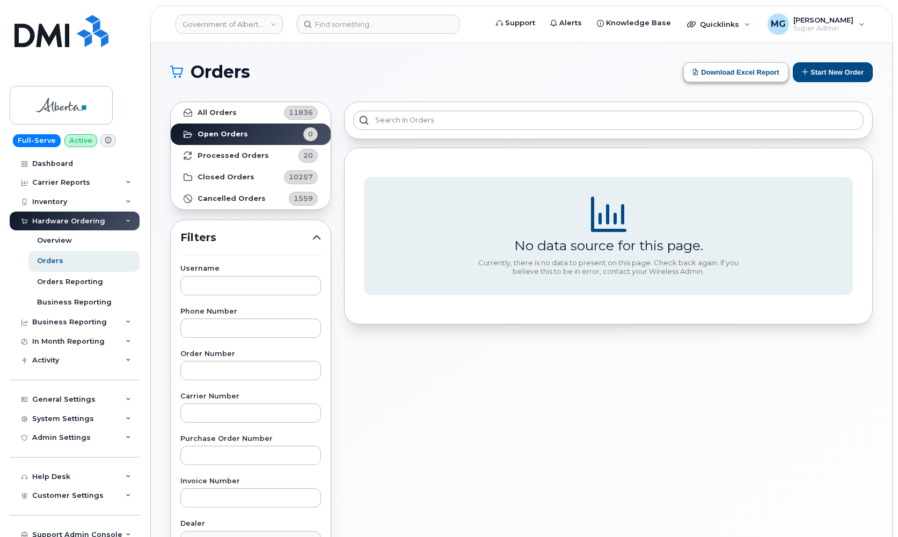
click at [723, 70] on button "Download Excel Report" at bounding box center [735, 72] width 105 height 20
click at [706, 69] on button "Download Excel Report" at bounding box center [735, 72] width 105 height 20
click at [221, 156] on strong "Processed Orders" at bounding box center [233, 155] width 71 height 9
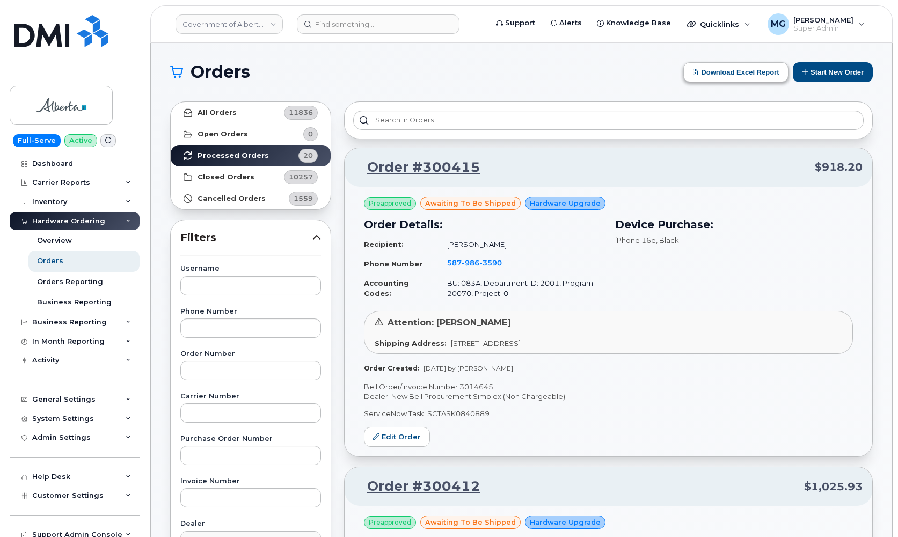
click at [720, 71] on button "Download Excel Report" at bounding box center [735, 72] width 105 height 20
